Goal: Information Seeking & Learning: Learn about a topic

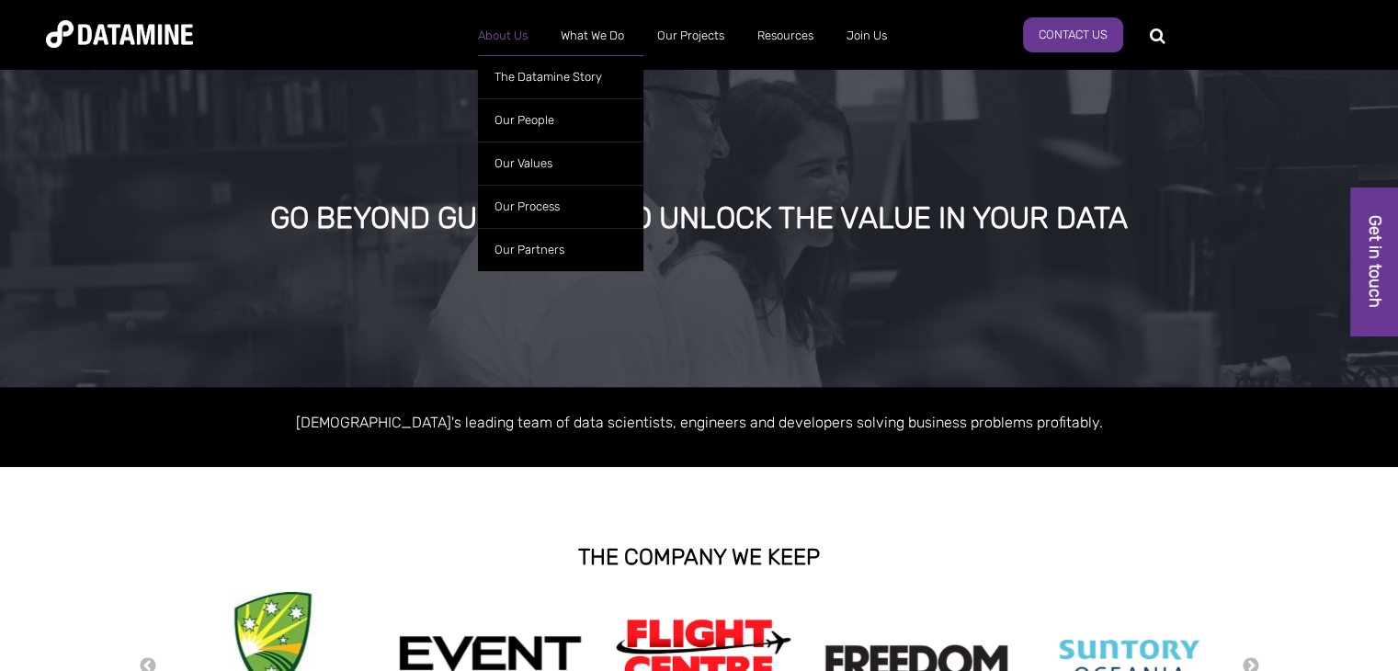
click at [507, 18] on link "About Us" at bounding box center [502, 36] width 83 height 48
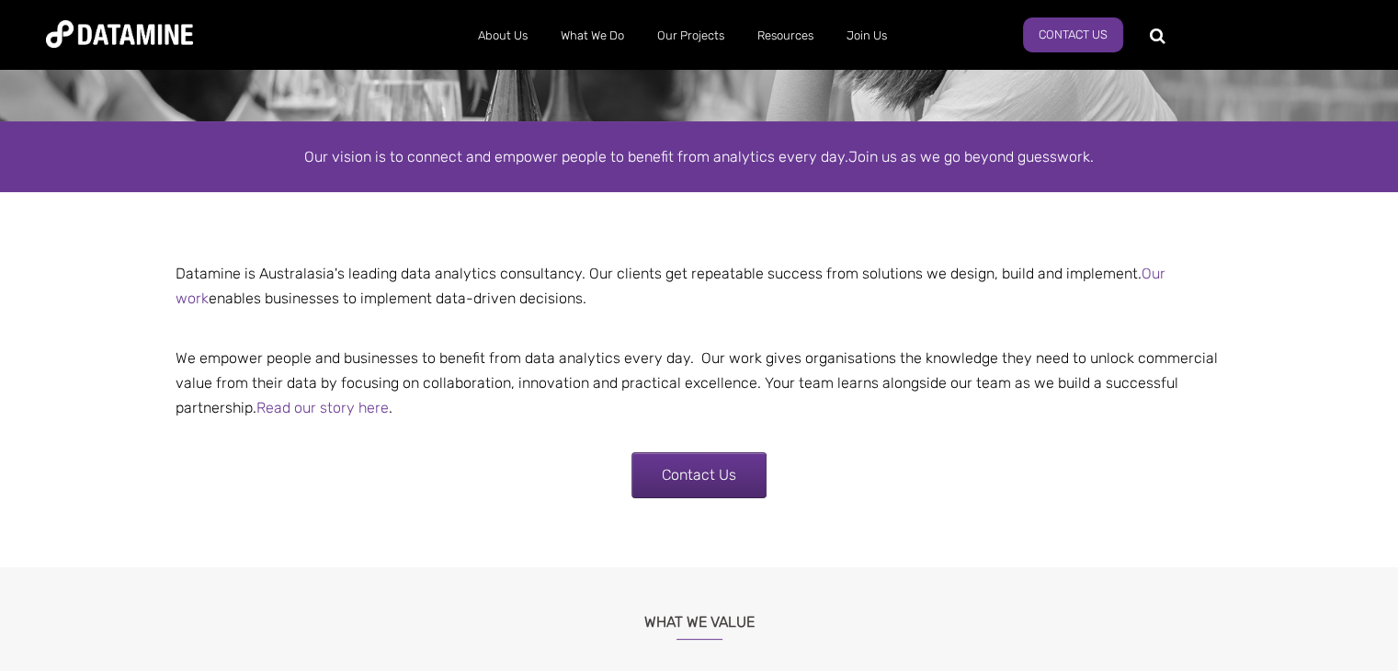
scroll to position [265, 0]
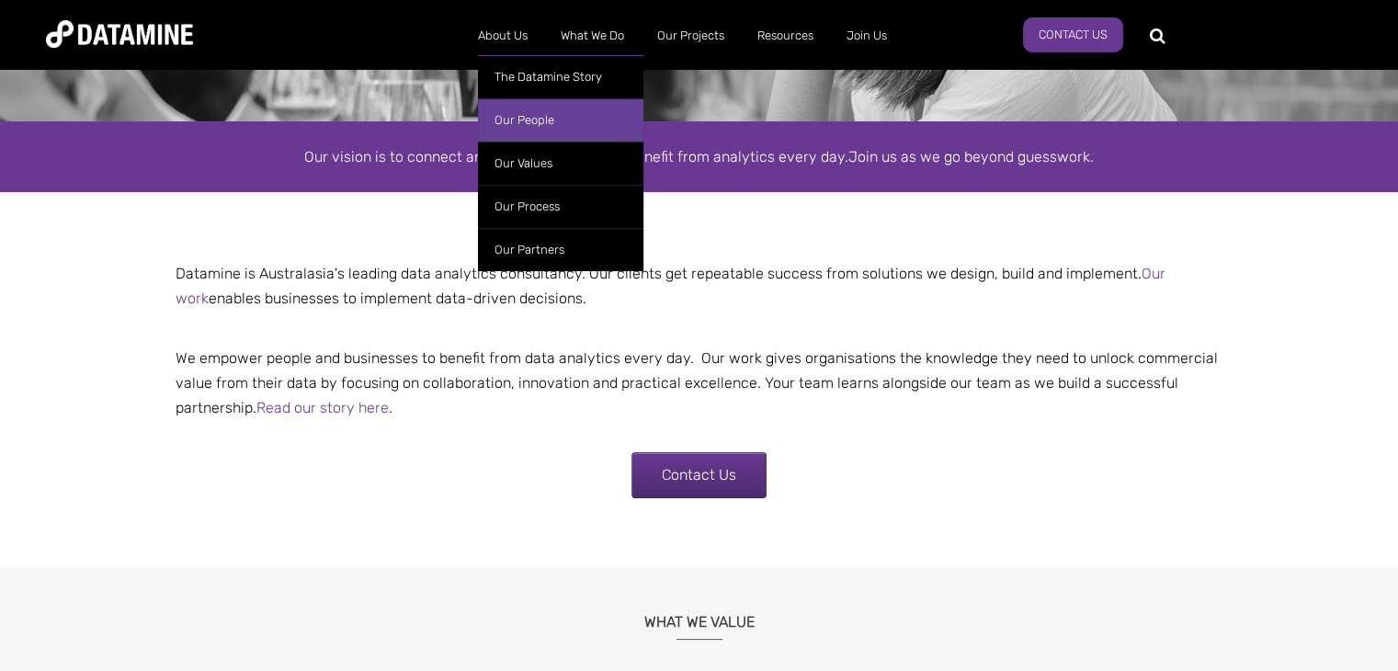
click at [500, 116] on link "Our People" at bounding box center [560, 119] width 165 height 43
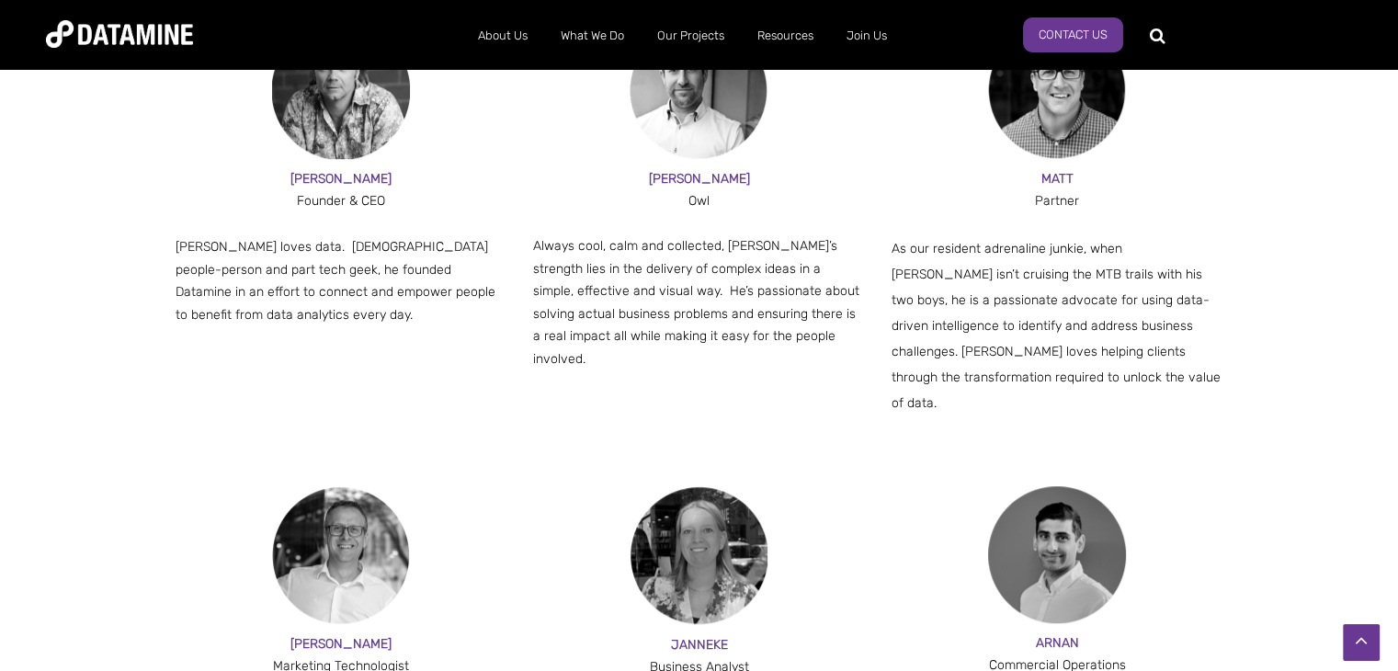
scroll to position [1116, 0]
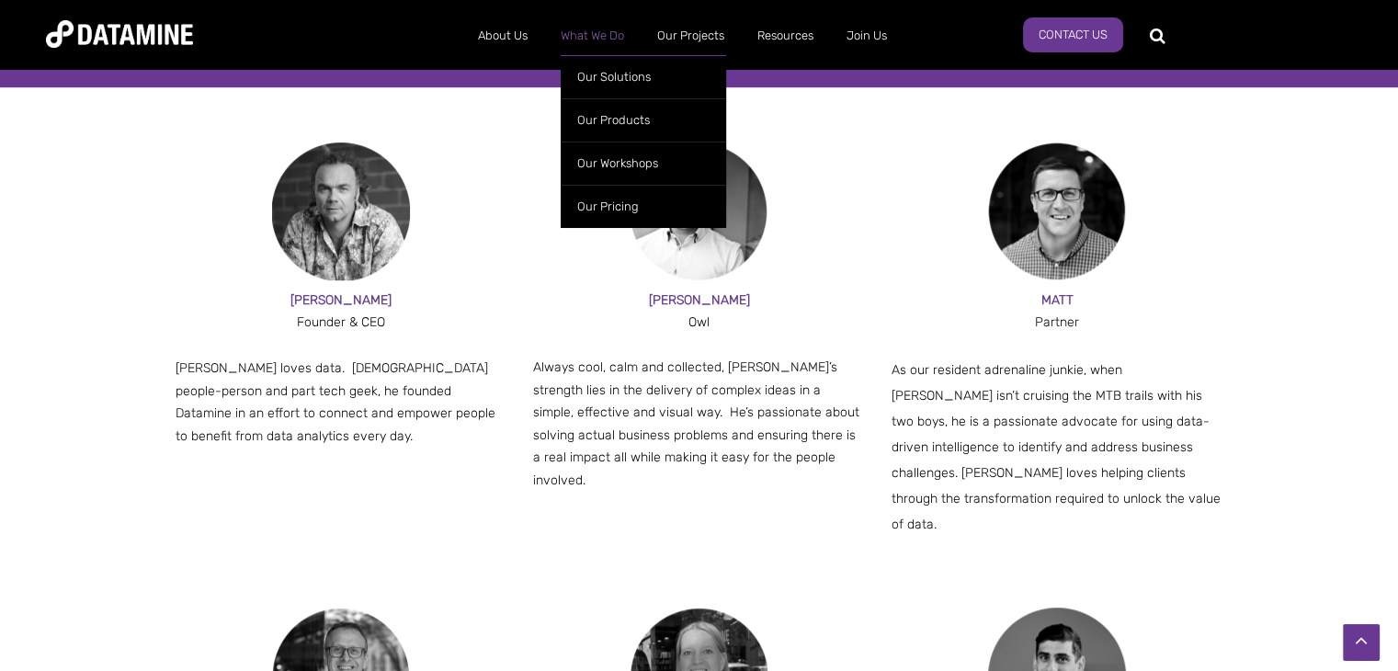
click at [601, 38] on link "What We Do" at bounding box center [592, 36] width 96 height 48
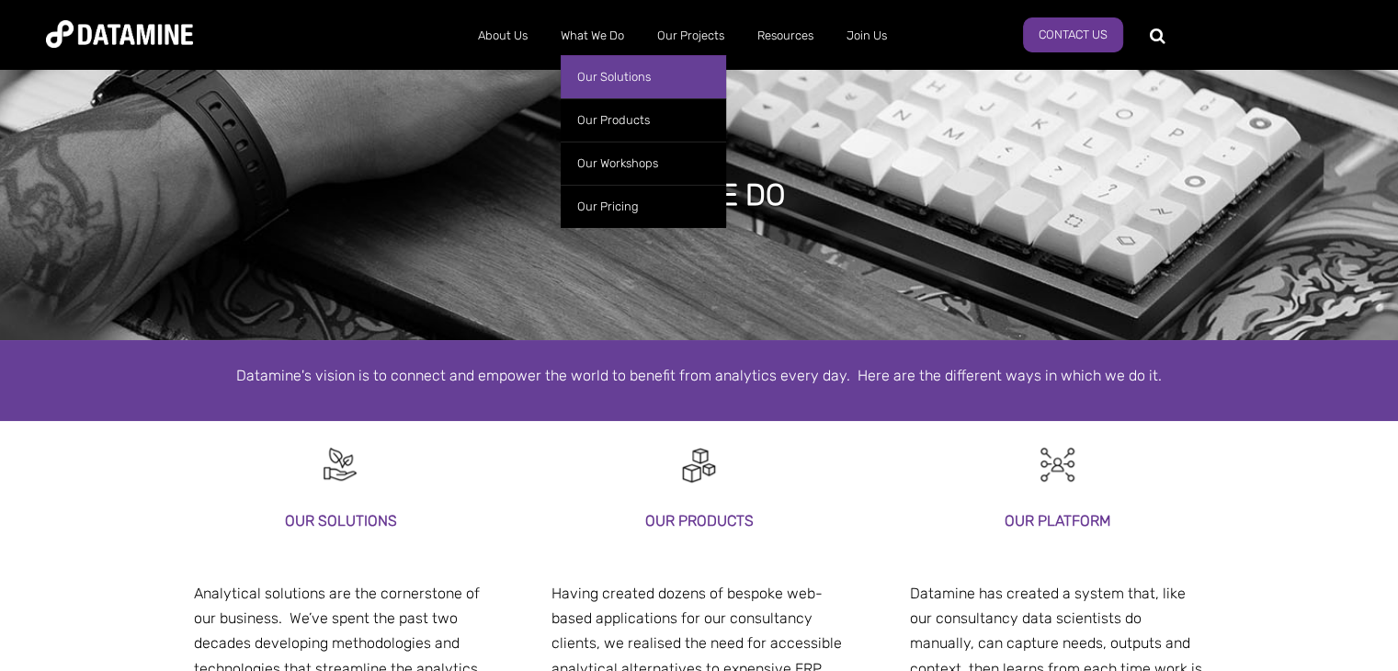
click at [588, 71] on link "Our Solutions" at bounding box center [643, 76] width 165 height 43
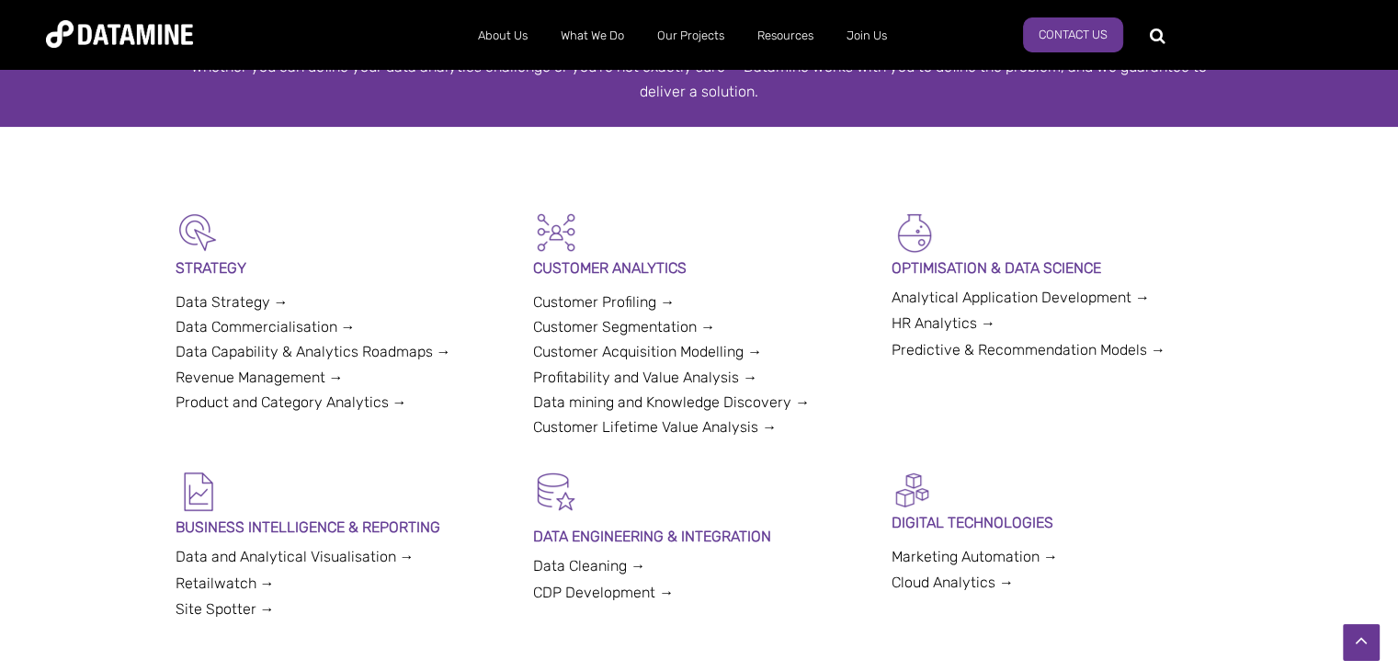
scroll to position [357, 0]
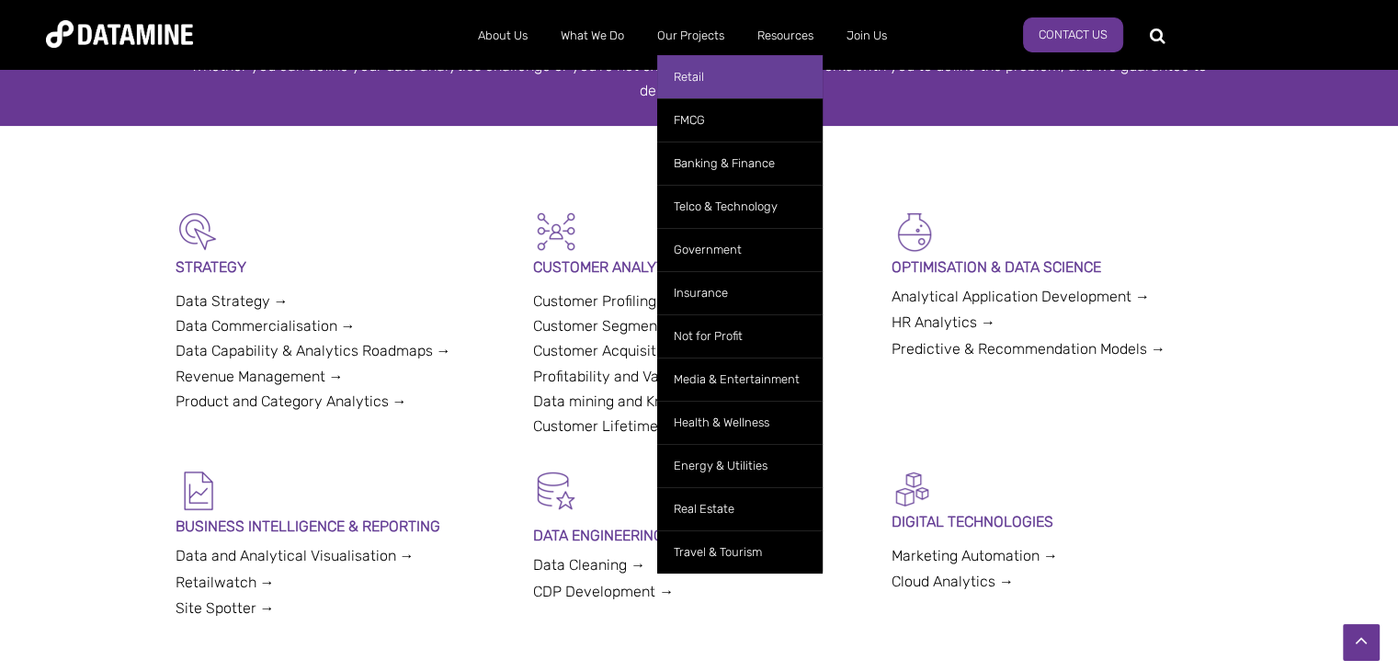
click at [746, 88] on link "Retail" at bounding box center [739, 76] width 165 height 43
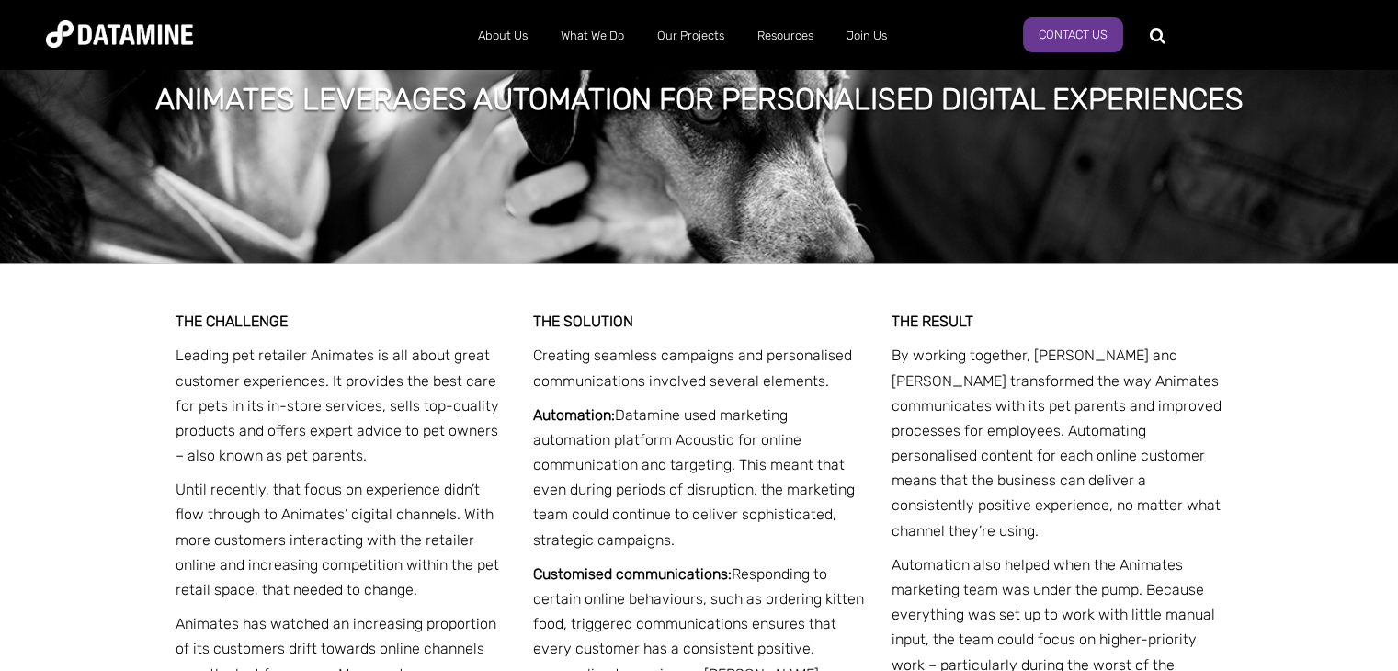
scroll to position [1805, 0]
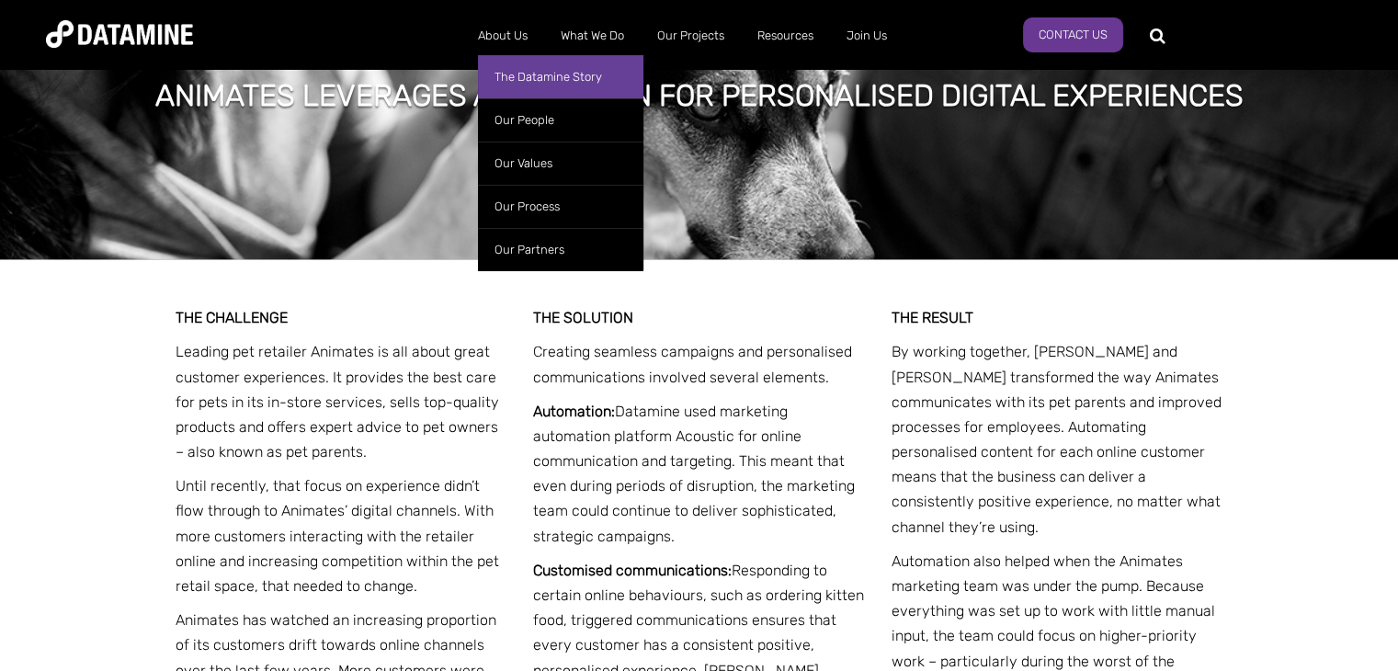
click at [516, 83] on link "The Datamine Story" at bounding box center [560, 76] width 165 height 43
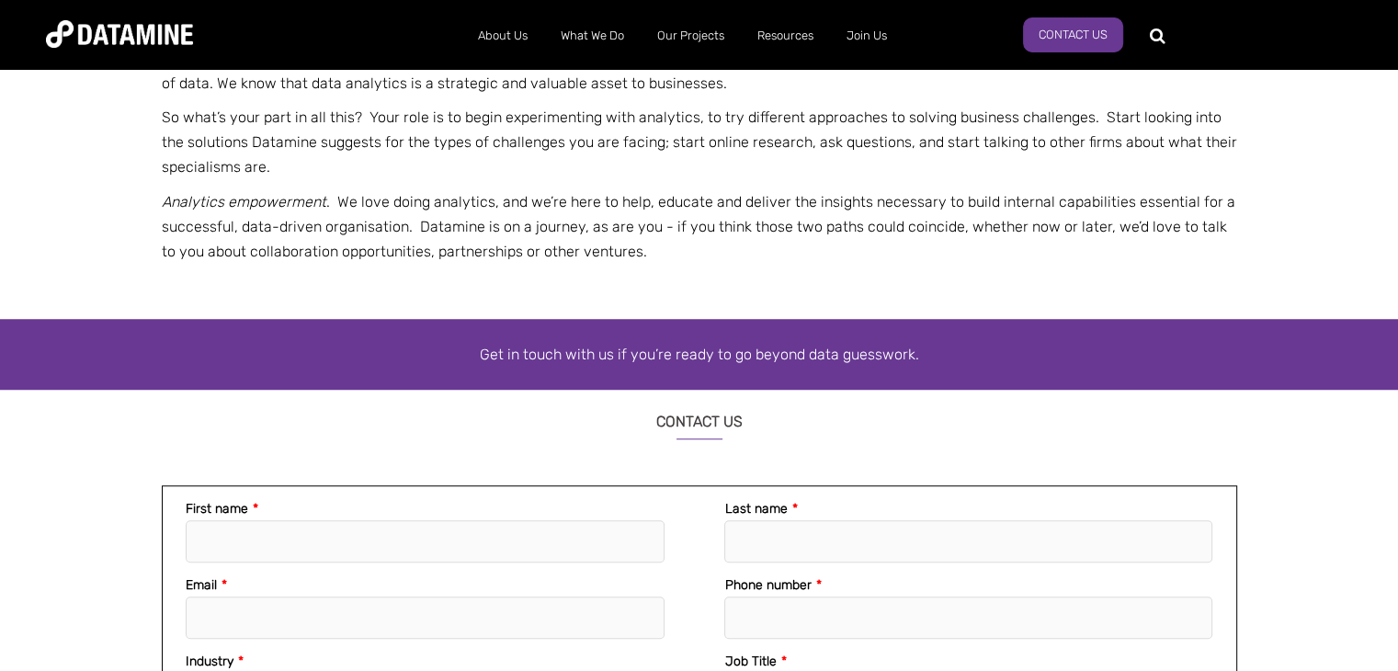
scroll to position [1187, 0]
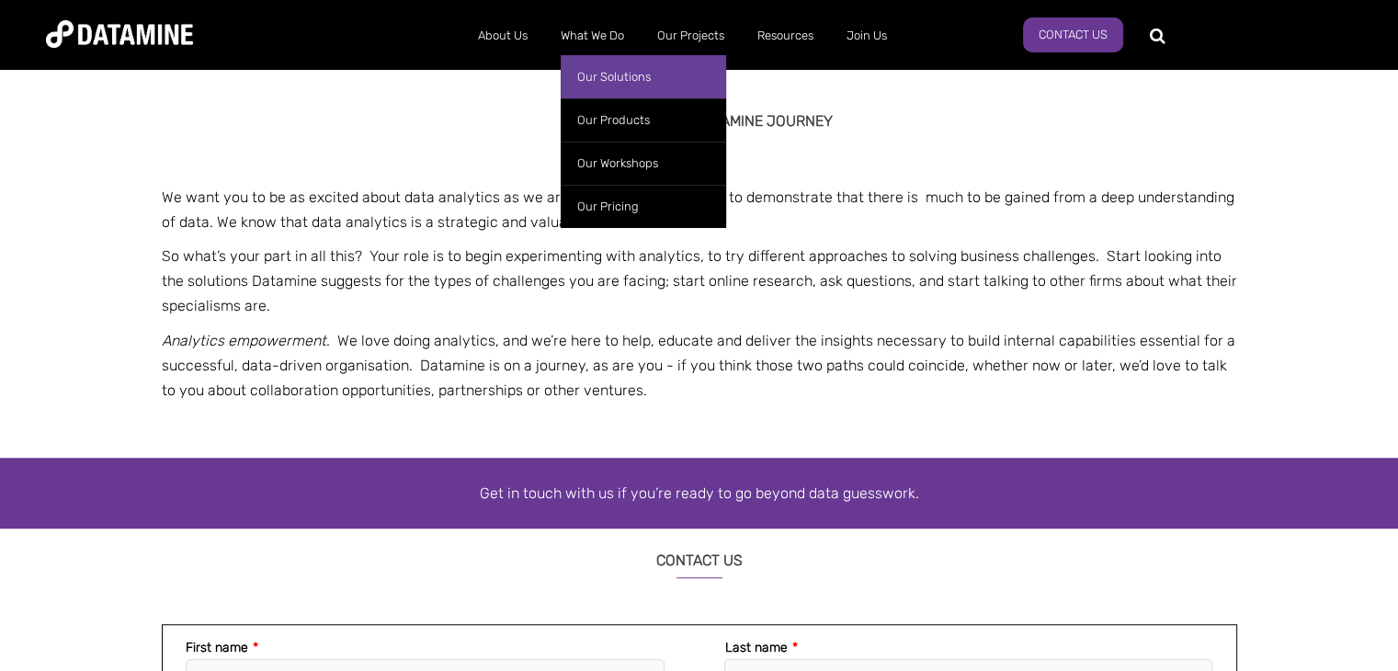
click at [573, 63] on link "Our Solutions" at bounding box center [643, 76] width 165 height 43
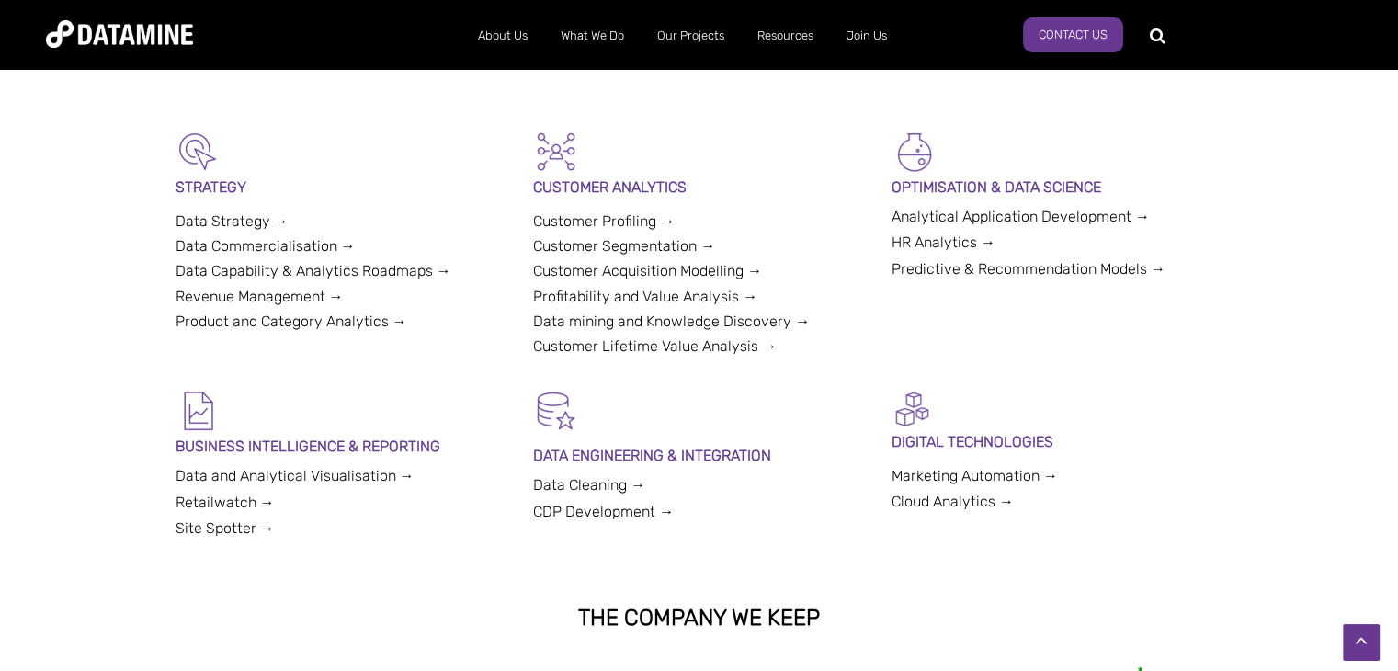
scroll to position [437, 0]
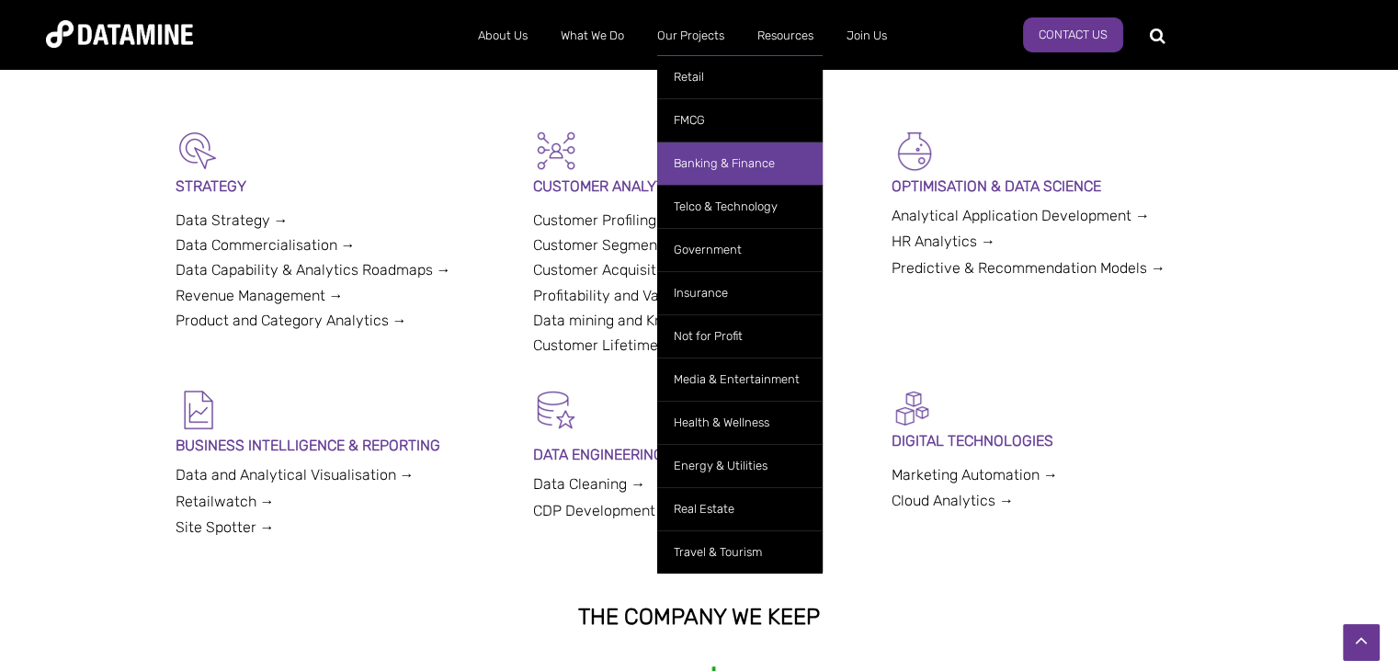
click at [675, 148] on link "Banking & Finance" at bounding box center [739, 163] width 165 height 43
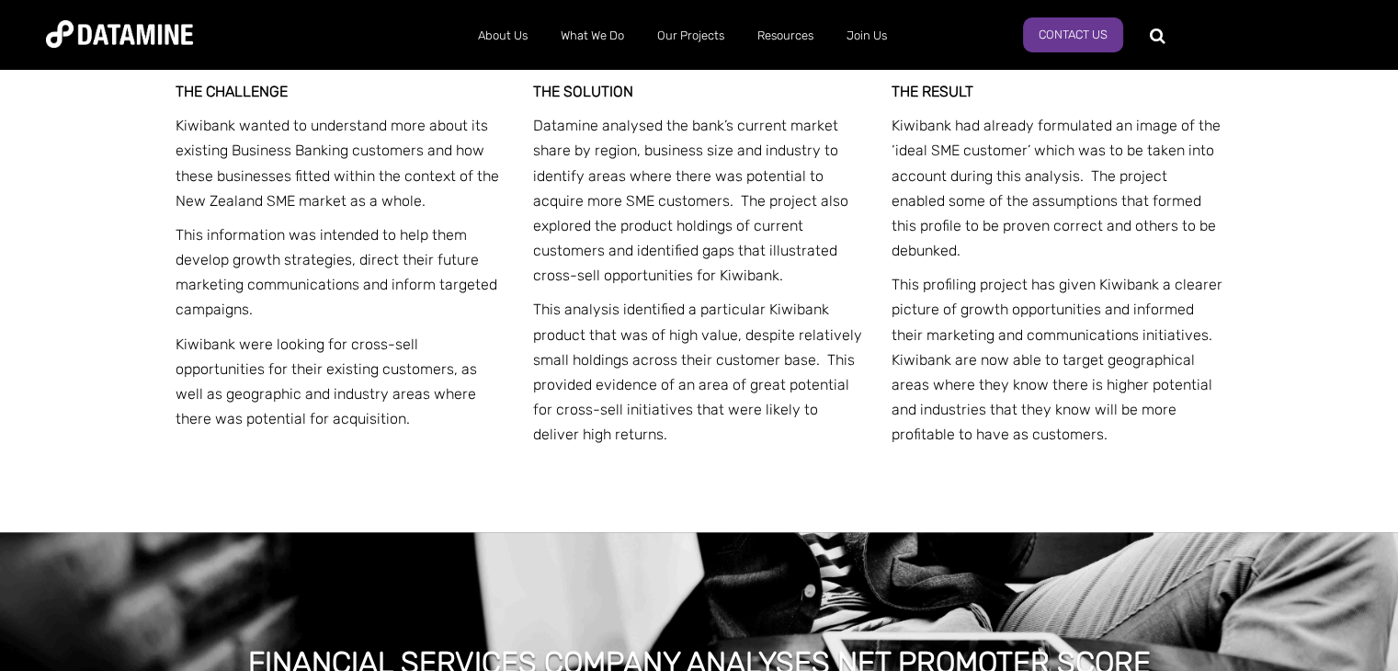
scroll to position [2569, 0]
